Goal: Find specific page/section: Find specific page/section

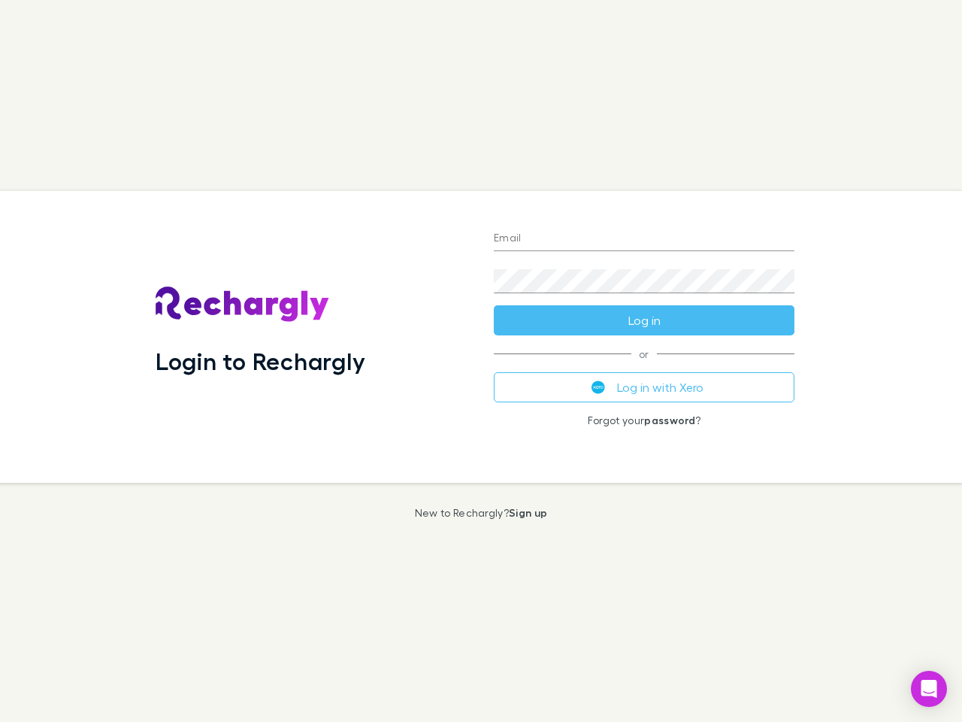
click at [481, 361] on div "Login to Rechargly" at bounding box center [313, 337] width 338 height 292
click at [644, 239] on input "Email" at bounding box center [644, 239] width 301 height 24
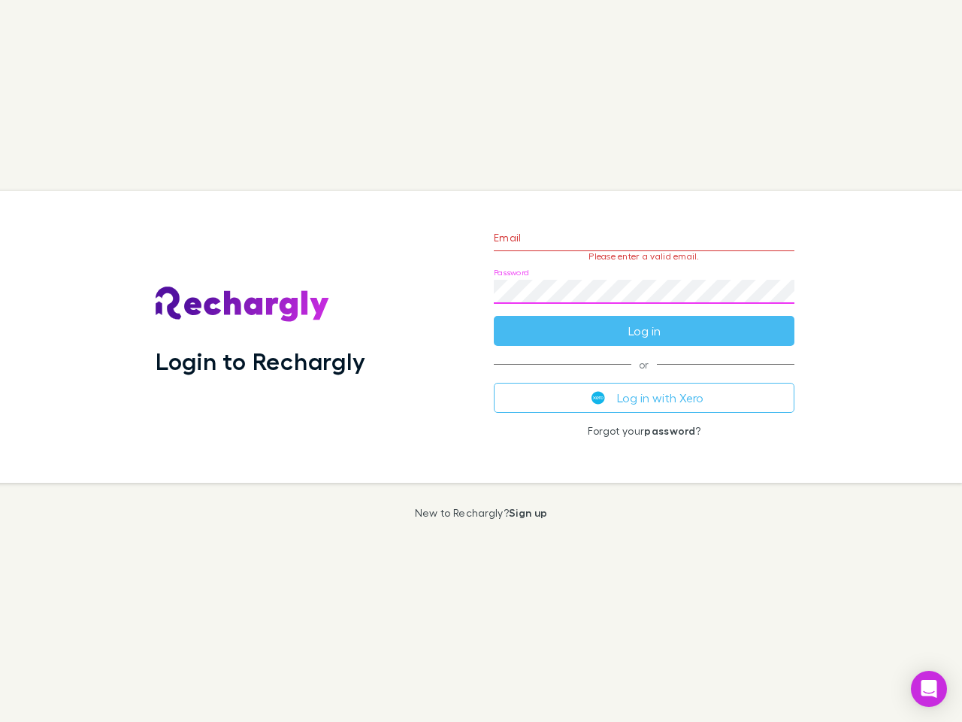
click at [644, 320] on form "Email Please enter a valid email. Password Log in" at bounding box center [644, 280] width 301 height 131
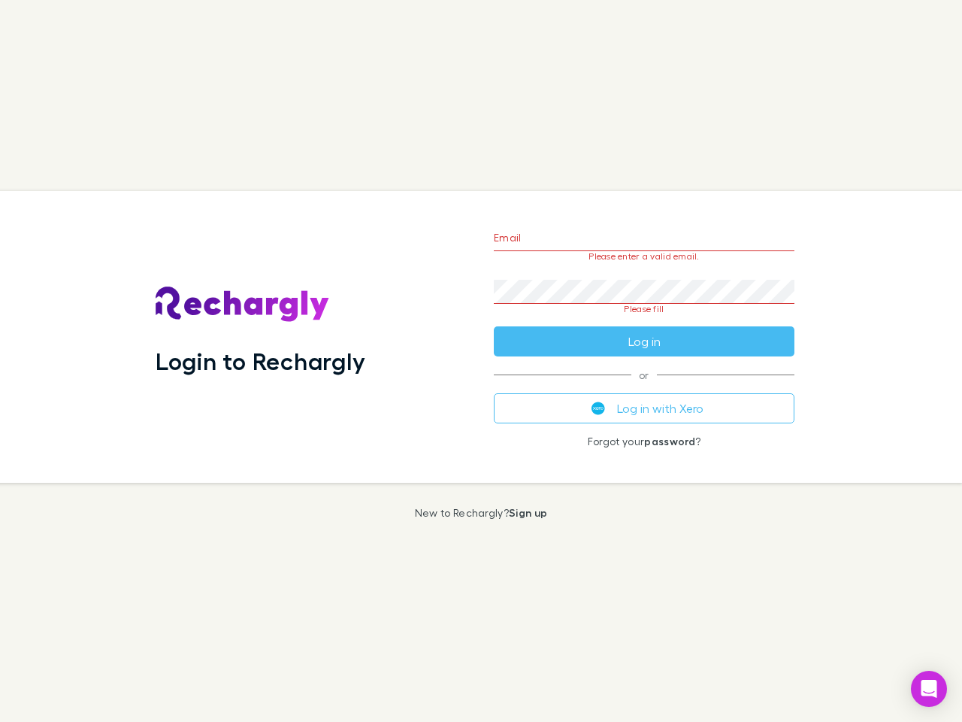
click at [644, 387] on div "Email Please enter a valid email. Password Please fill Log in or Log in with Xe…" at bounding box center [644, 337] width 325 height 292
click at [929, 689] on icon "Open Intercom Messenger" at bounding box center [930, 689] width 16 height 18
